Goal: Task Accomplishment & Management: Manage account settings

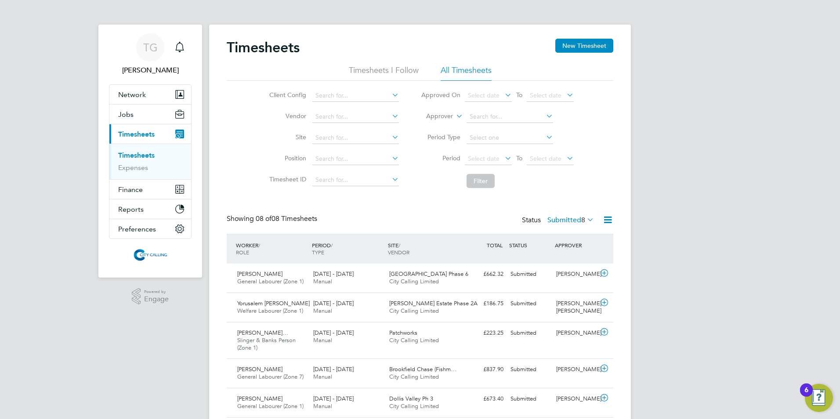
click at [573, 48] on button "New Timesheet" at bounding box center [584, 46] width 58 height 14
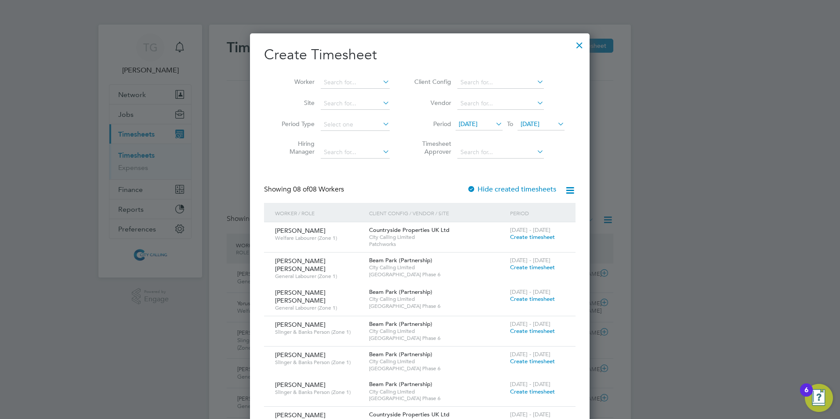
click at [465, 123] on span "[DATE]" at bounding box center [467, 124] width 19 height 8
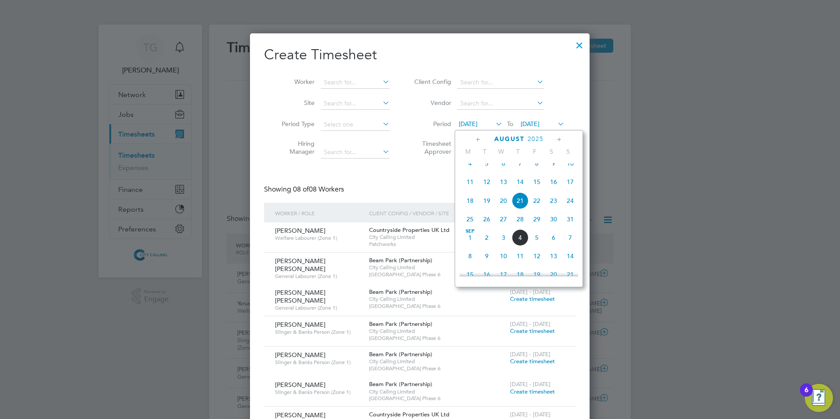
click at [469, 227] on span "25" at bounding box center [469, 219] width 17 height 17
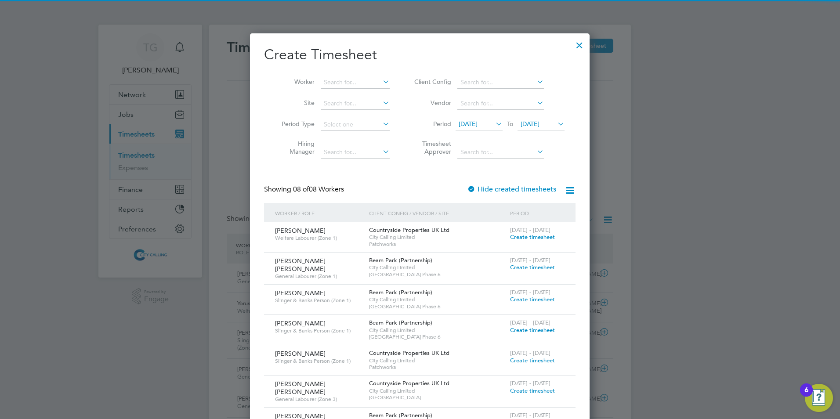
click at [530, 124] on span "[DATE]" at bounding box center [529, 124] width 19 height 8
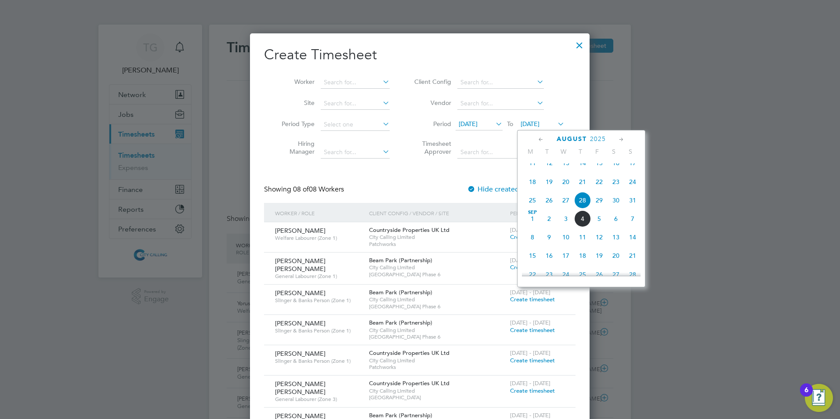
drag, startPoint x: 632, startPoint y: 208, endPoint x: 616, endPoint y: 205, distance: 16.0
click at [631, 208] on span "31" at bounding box center [632, 200] width 17 height 17
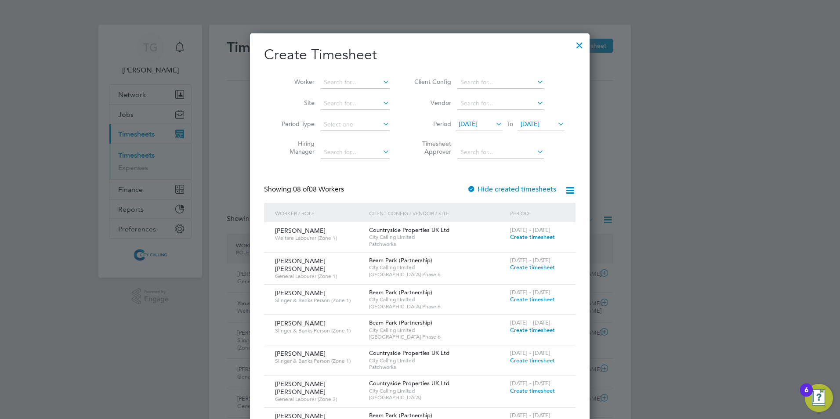
click at [577, 46] on div at bounding box center [579, 43] width 16 height 16
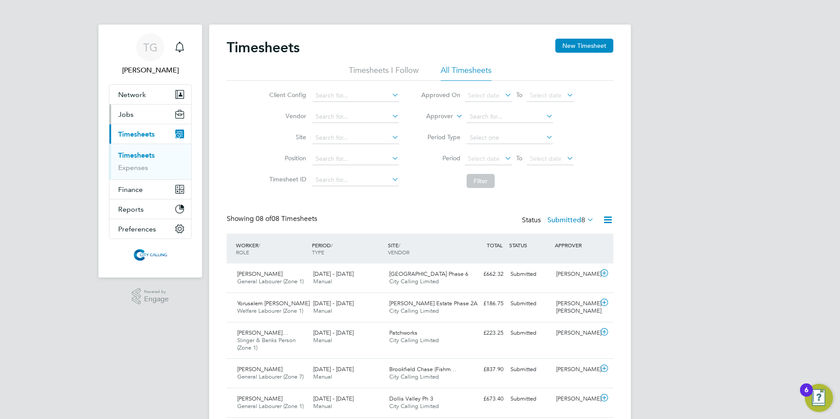
click at [131, 115] on span "Jobs" at bounding box center [125, 114] width 15 height 8
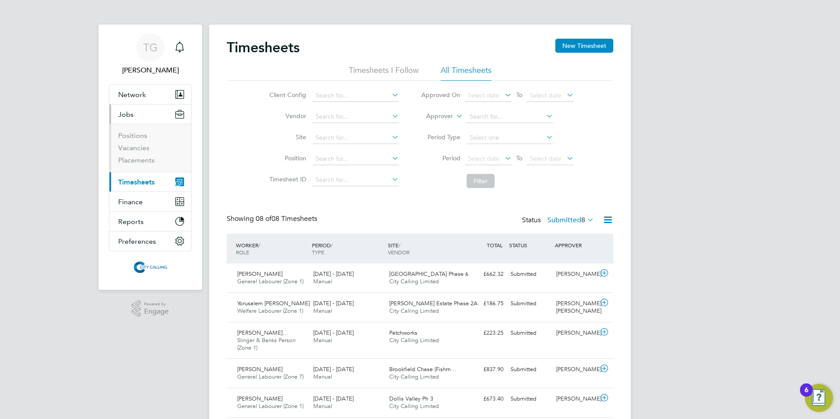
click at [126, 142] on li "Positions" at bounding box center [151, 137] width 66 height 12
click at [129, 148] on link "Vacancies" at bounding box center [133, 148] width 31 height 8
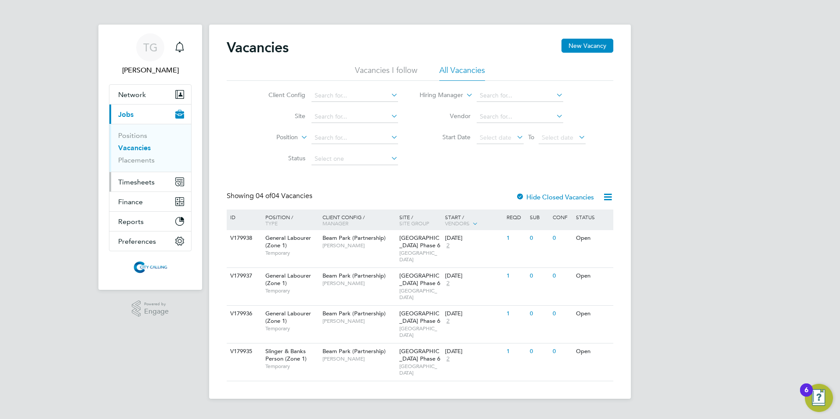
click at [130, 185] on span "Timesheets" at bounding box center [136, 182] width 36 height 8
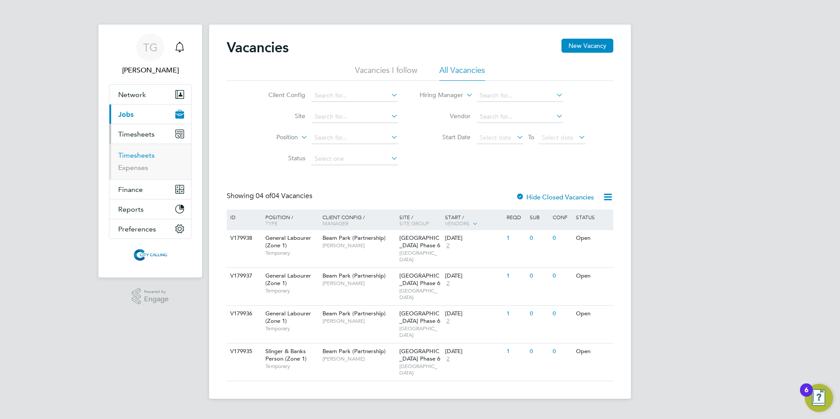
click at [130, 156] on link "Timesheets" at bounding box center [136, 155] width 36 height 8
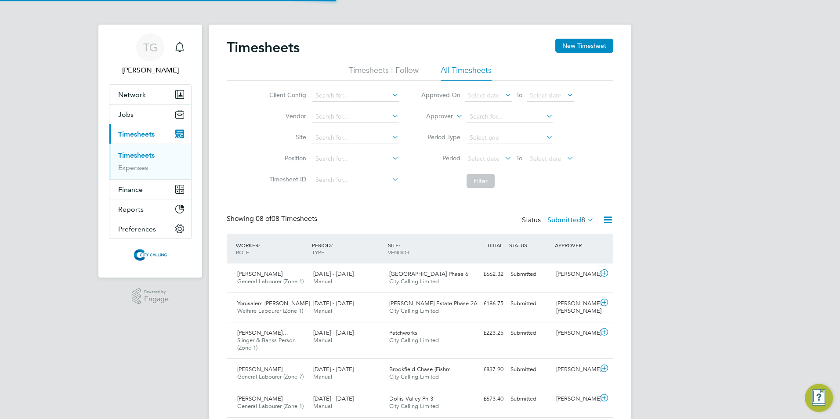
scroll to position [29, 76]
click at [477, 159] on span "Select date" at bounding box center [484, 159] width 32 height 8
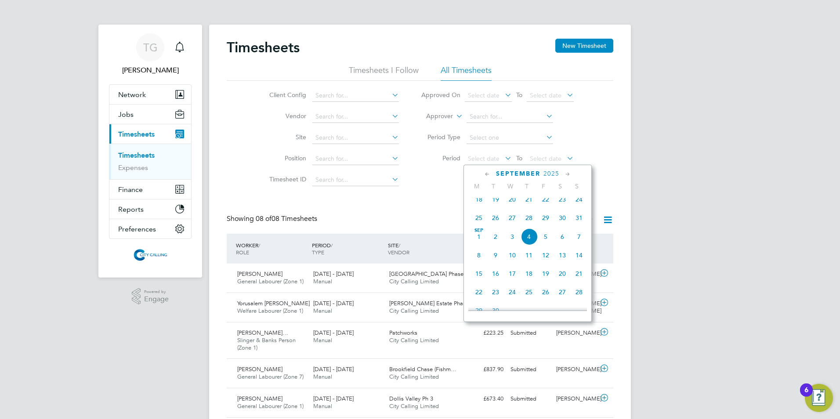
click at [477, 223] on span "25" at bounding box center [478, 217] width 17 height 17
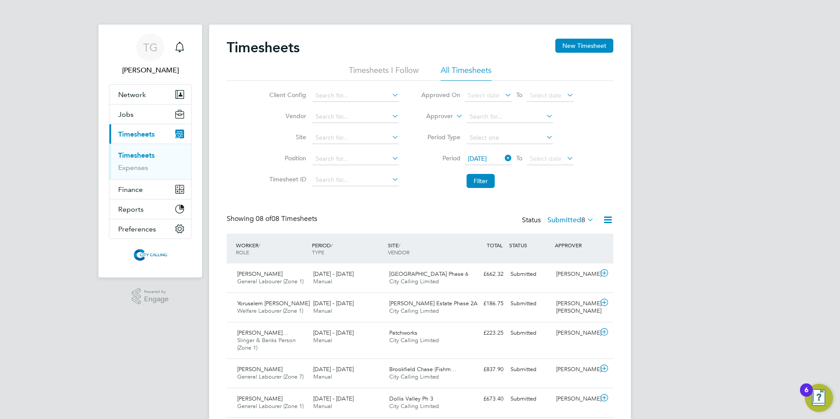
click at [533, 155] on span "Select date" at bounding box center [546, 159] width 32 height 8
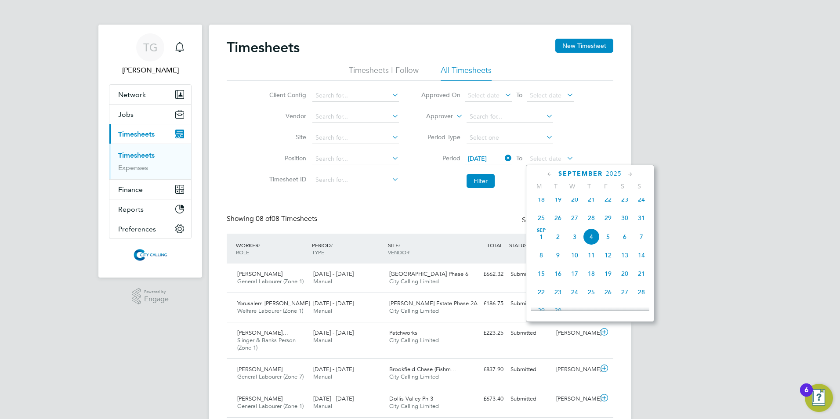
click at [642, 224] on span "31" at bounding box center [641, 217] width 17 height 17
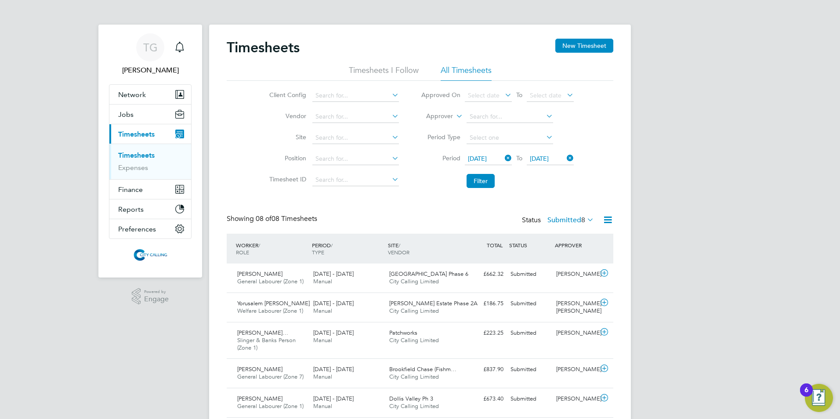
click at [474, 176] on button "Filter" at bounding box center [480, 181] width 28 height 14
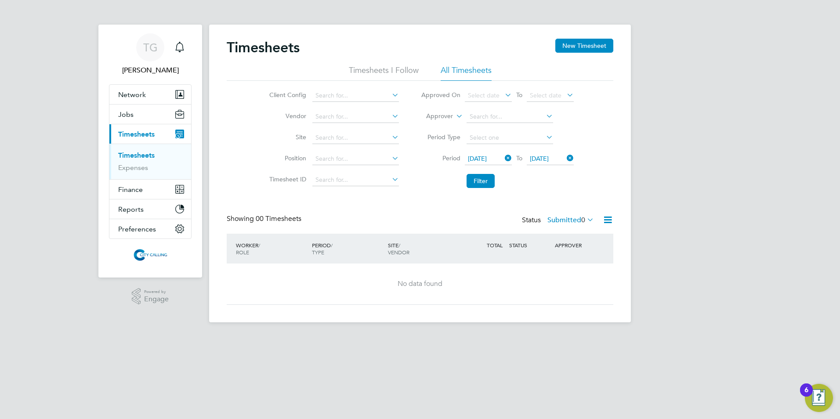
click at [580, 46] on button "New Timesheet" at bounding box center [584, 46] width 58 height 14
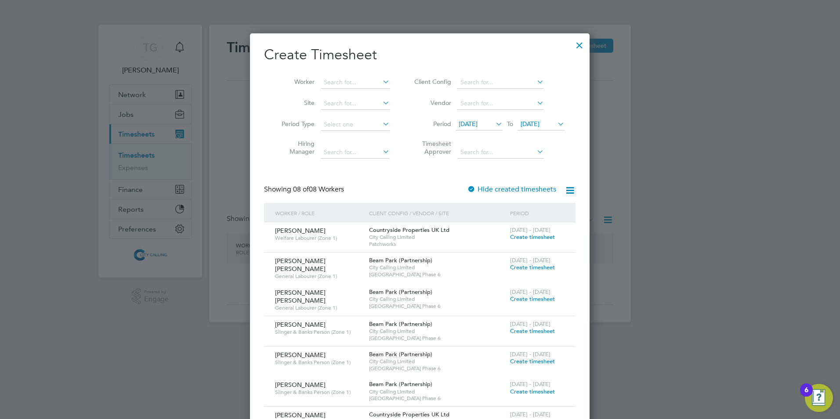
click at [465, 123] on span "[DATE]" at bounding box center [467, 124] width 19 height 8
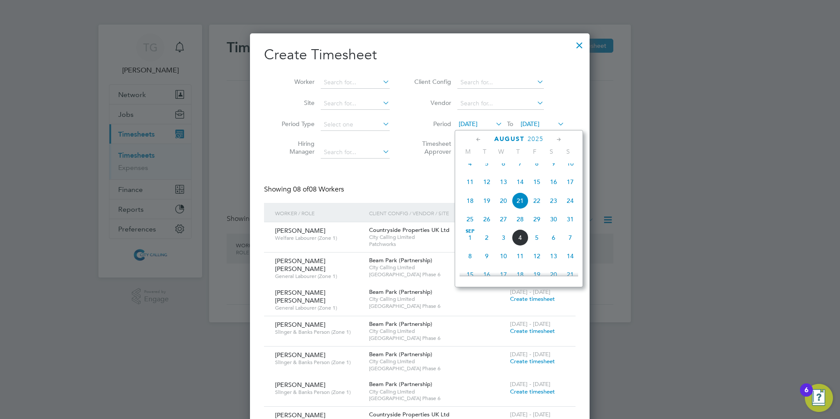
click at [469, 222] on span "25" at bounding box center [469, 219] width 17 height 17
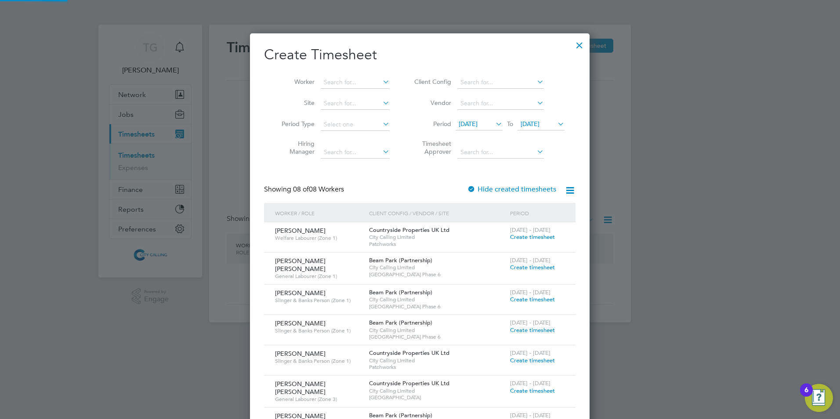
click at [535, 116] on li "Period [DATE] To [DATE]" at bounding box center [487, 124] width 175 height 21
click at [537, 125] on span "[DATE]" at bounding box center [529, 124] width 19 height 8
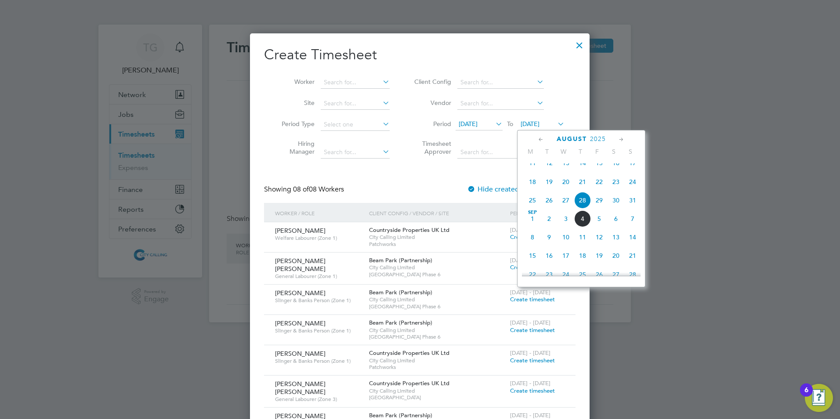
click at [631, 207] on span "31" at bounding box center [632, 200] width 17 height 17
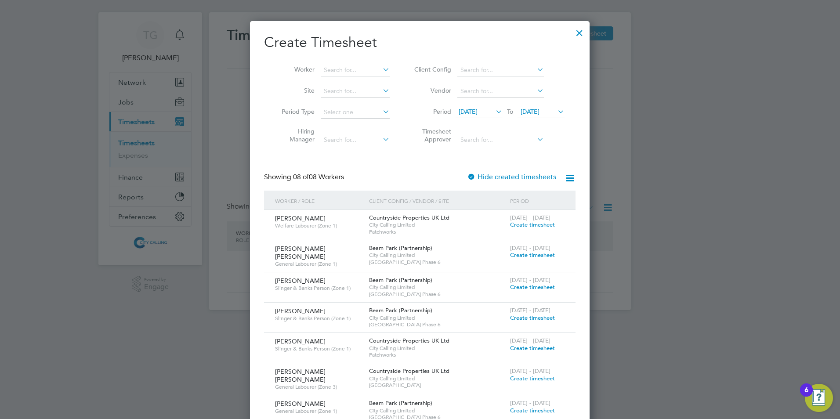
scroll to position [0, 0]
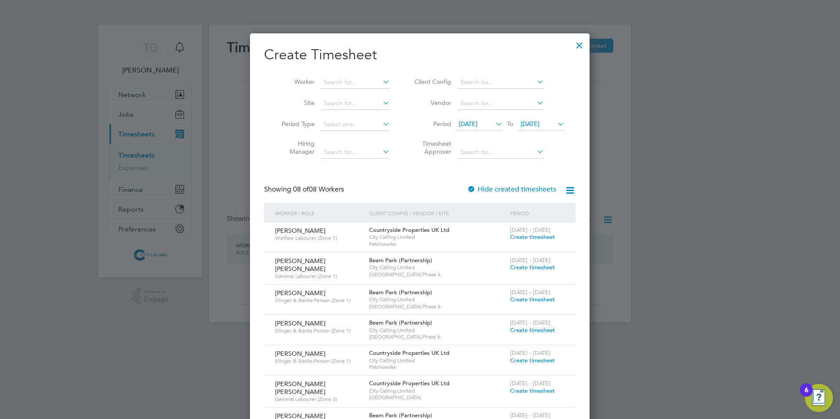
click at [578, 45] on div at bounding box center [579, 43] width 16 height 16
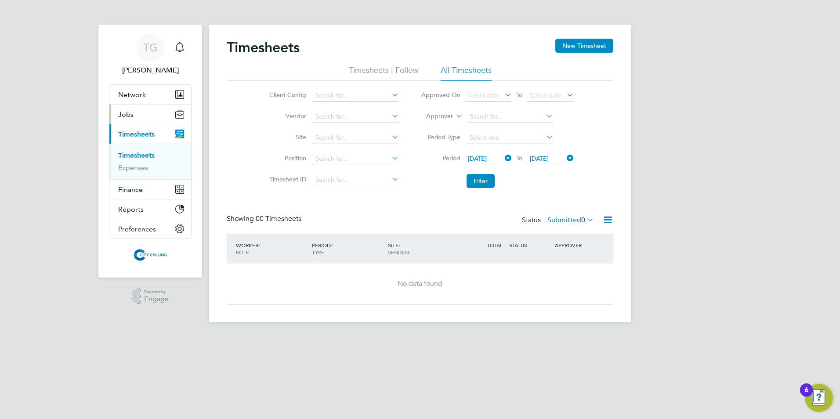
click at [124, 112] on span "Jobs" at bounding box center [125, 114] width 15 height 8
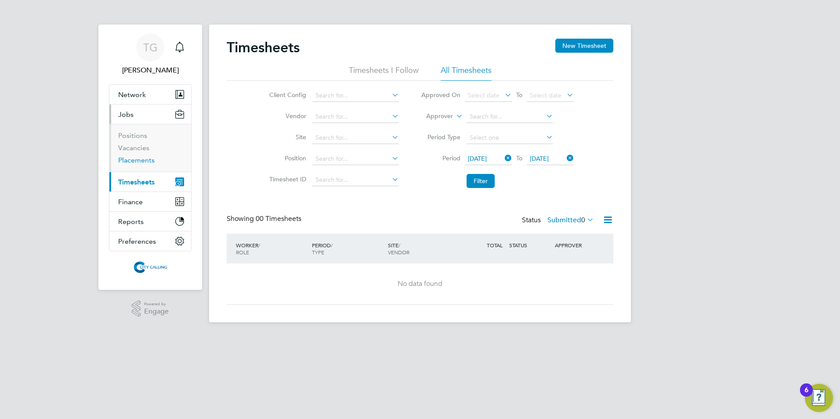
click at [135, 159] on link "Placements" at bounding box center [136, 160] width 36 height 8
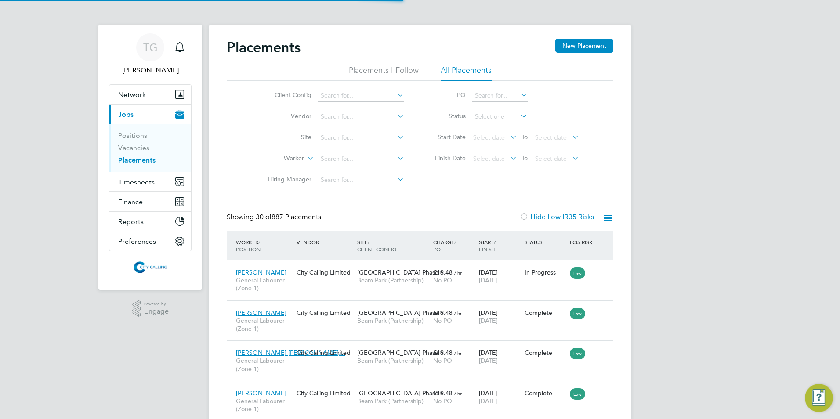
scroll to position [33, 61]
click at [337, 154] on input at bounding box center [360, 159] width 87 height 12
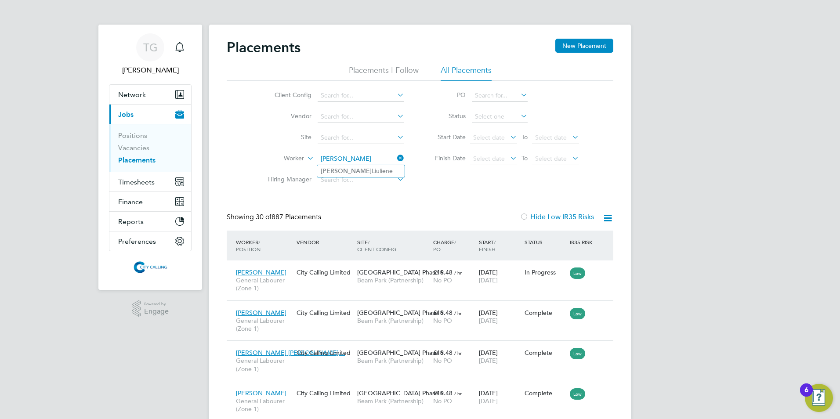
click at [344, 167] on li "[PERSON_NAME]" at bounding box center [360, 171] width 87 height 12
type input "[PERSON_NAME]"
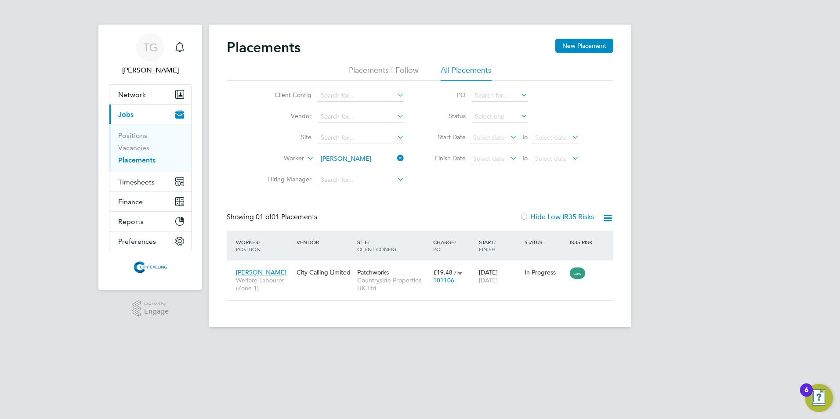
click at [487, 280] on span "[DATE]" at bounding box center [488, 280] width 19 height 8
click at [131, 178] on span "Timesheets" at bounding box center [136, 182] width 36 height 8
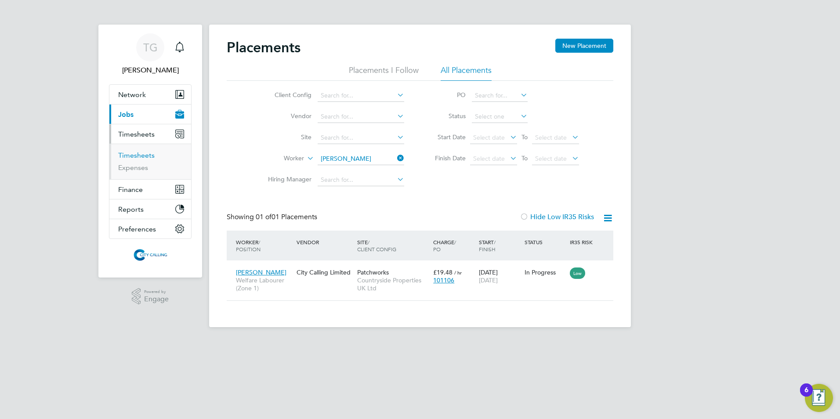
click at [129, 155] on link "Timesheets" at bounding box center [136, 155] width 36 height 8
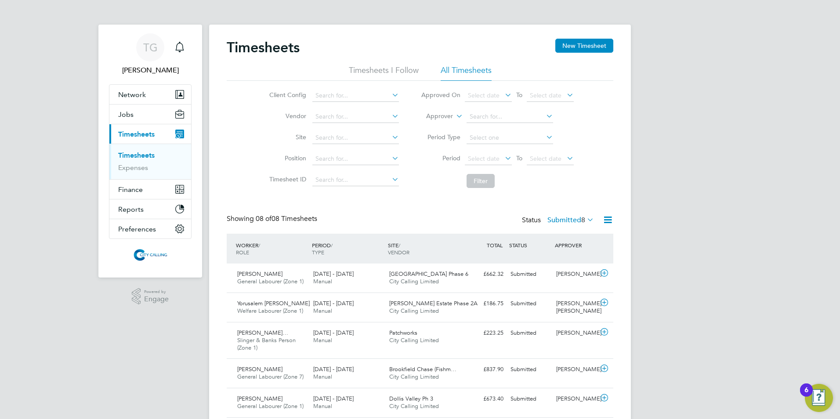
click at [580, 39] on button "New Timesheet" at bounding box center [584, 46] width 58 height 14
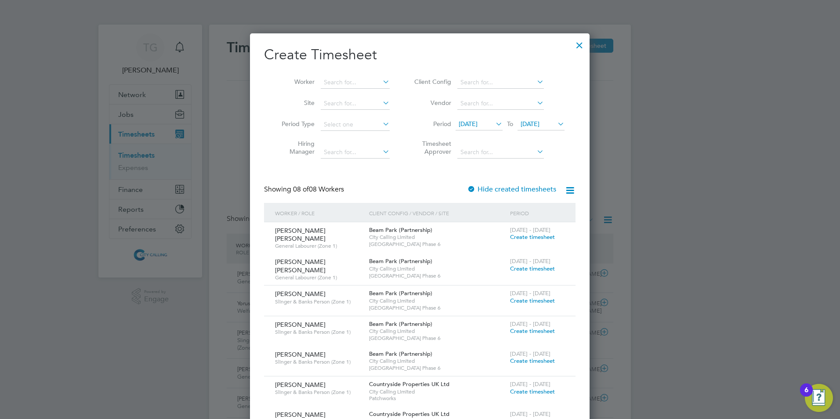
click at [465, 123] on span "[DATE]" at bounding box center [467, 124] width 19 height 8
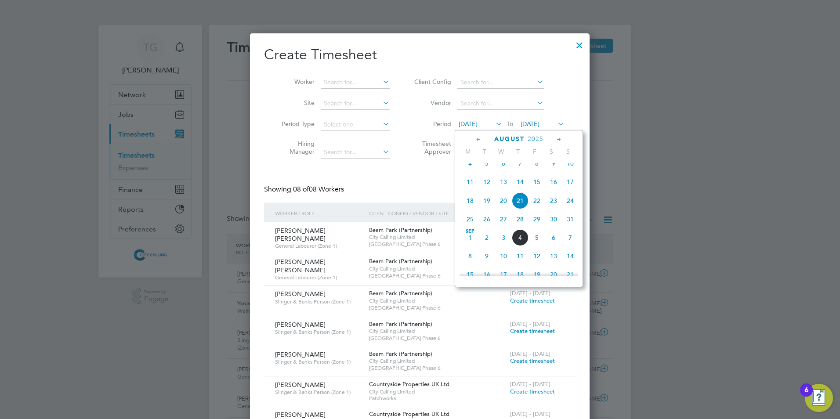
click at [467, 226] on span "25" at bounding box center [469, 219] width 17 height 17
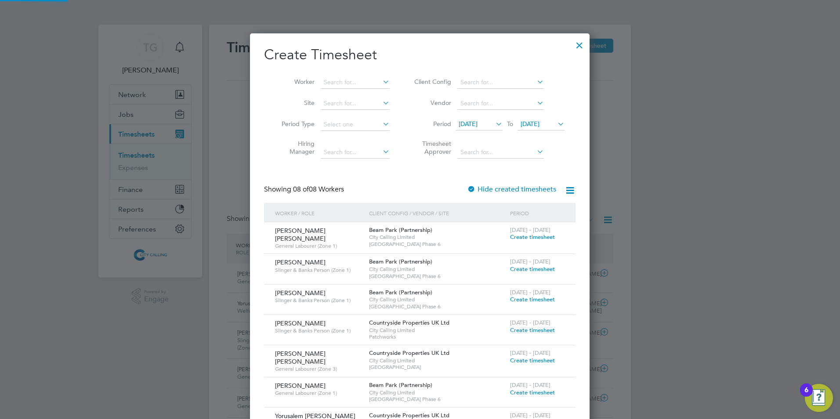
click at [526, 122] on span "[DATE]" at bounding box center [529, 124] width 19 height 8
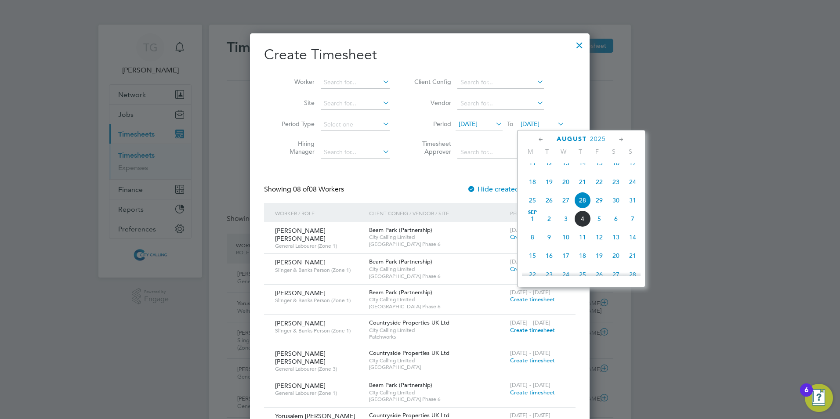
click at [631, 208] on span "31" at bounding box center [632, 200] width 17 height 17
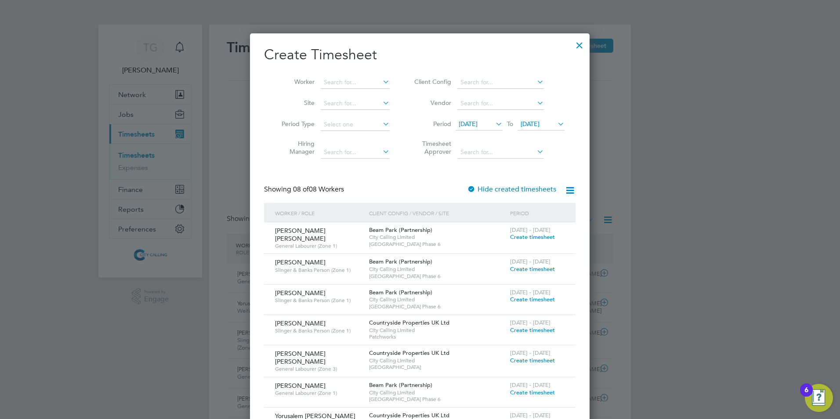
click at [580, 44] on div at bounding box center [579, 43] width 16 height 16
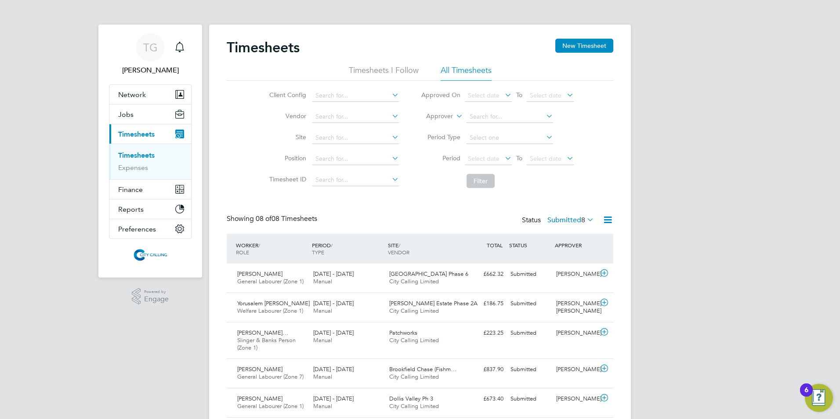
scroll to position [29, 76]
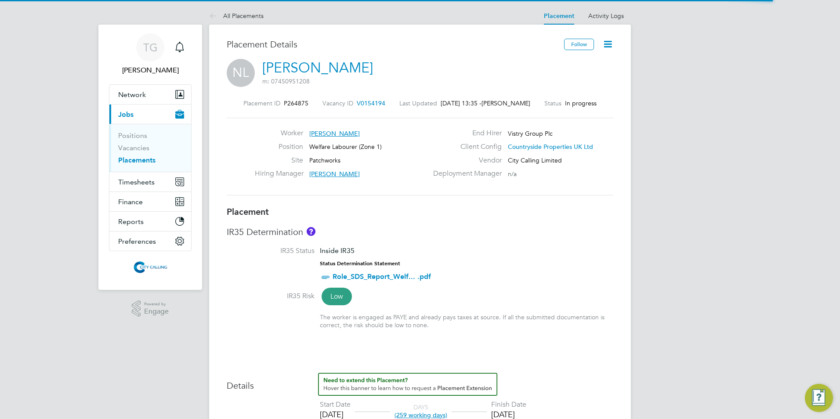
click at [606, 45] on icon at bounding box center [607, 44] width 11 height 11
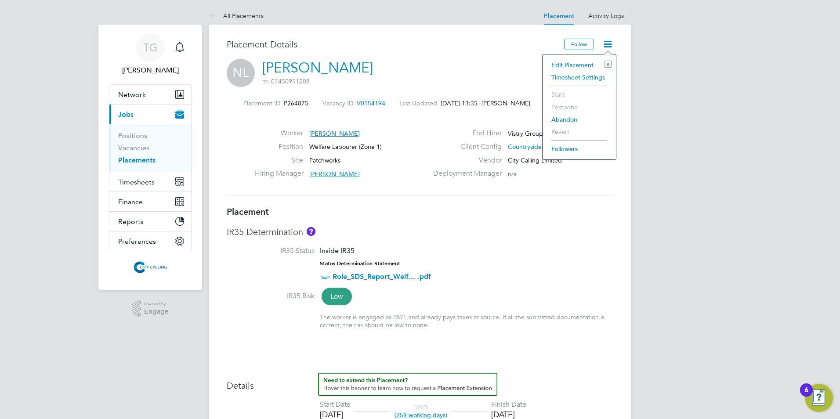
click at [576, 65] on li "Edit Placement e" at bounding box center [579, 65] width 65 height 12
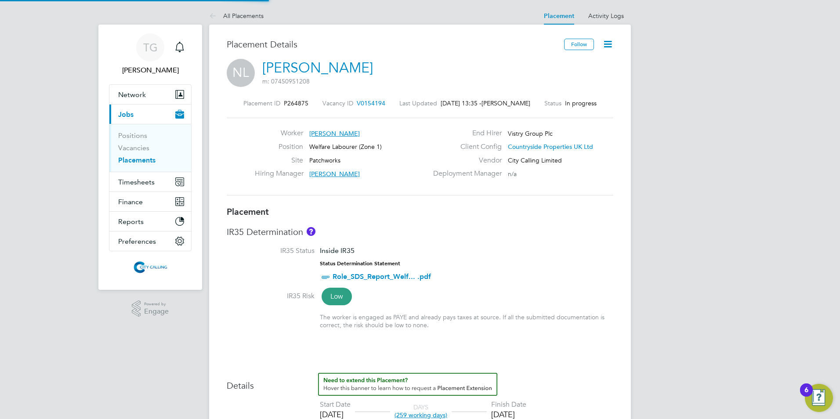
type input "[PERSON_NAME]"
type input "[DATE]"
type input "07:30"
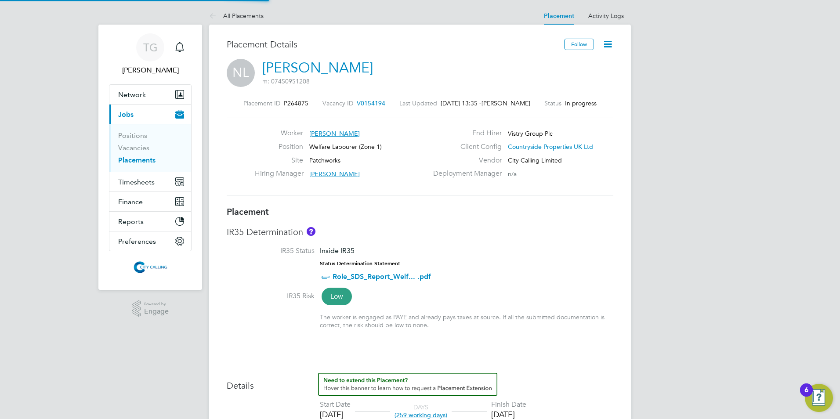
type input "16:30"
type input "C1138887"
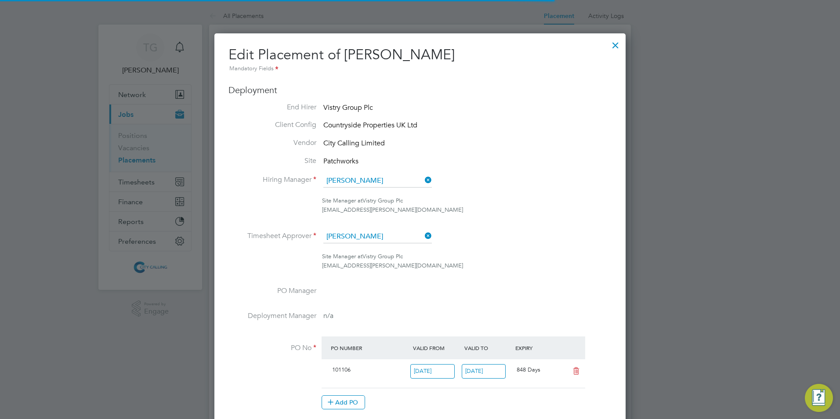
scroll to position [4, 4]
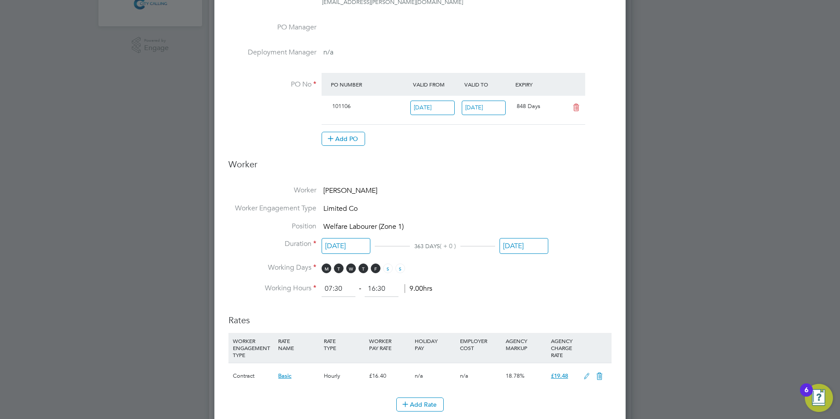
click at [519, 247] on input "[DATE]" at bounding box center [523, 246] width 49 height 16
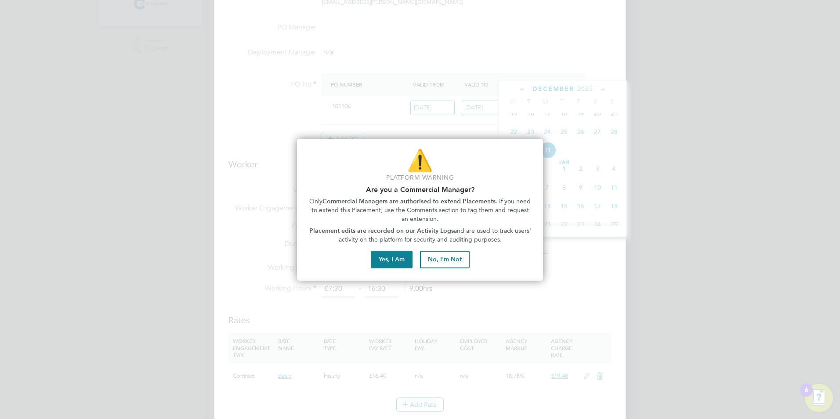
click at [395, 257] on button "Yes, I Am" at bounding box center [392, 260] width 42 height 18
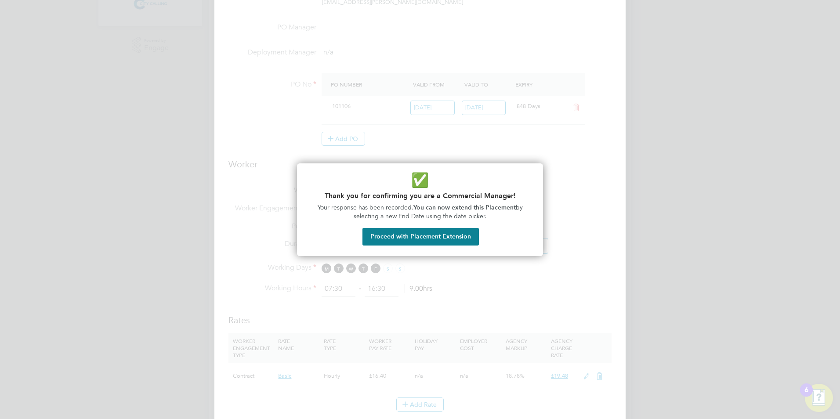
click at [409, 240] on button "Proceed with Placement Extension" at bounding box center [420, 237] width 116 height 18
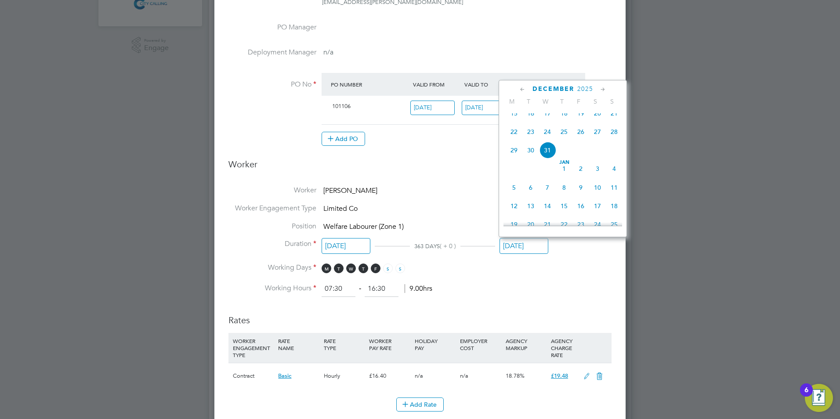
click at [521, 89] on icon at bounding box center [522, 90] width 8 height 10
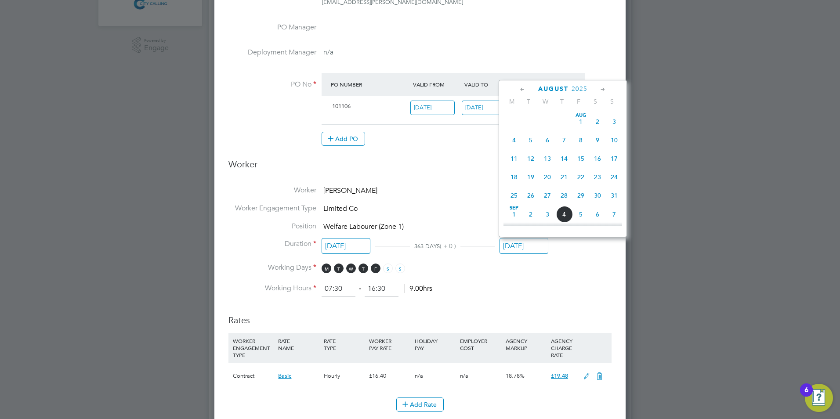
click at [521, 89] on icon at bounding box center [522, 90] width 8 height 10
click at [600, 89] on icon at bounding box center [602, 90] width 8 height 10
click at [565, 176] on span "21" at bounding box center [563, 174] width 17 height 17
type input "[DATE]"
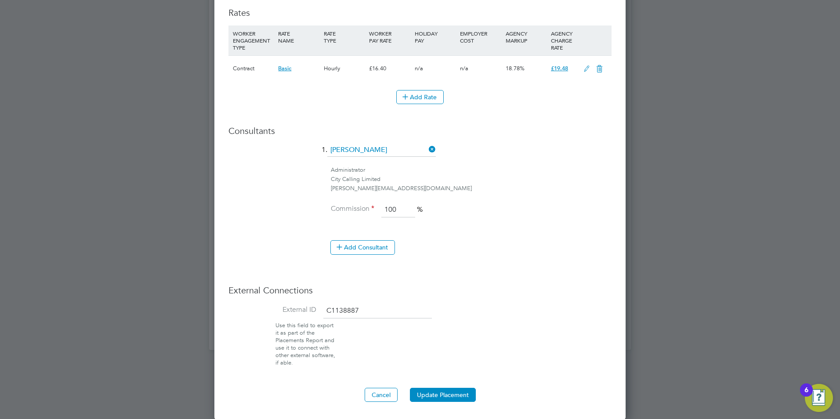
click at [448, 392] on button "Update Placement" at bounding box center [443, 395] width 66 height 14
